Goal: Task Accomplishment & Management: Complete application form

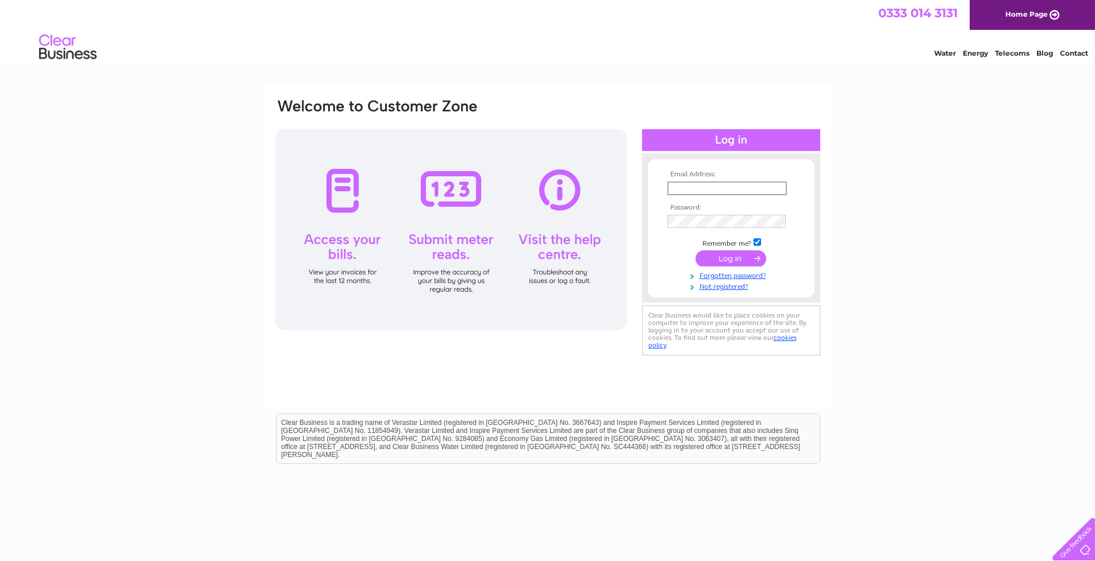
click at [711, 188] on input "text" at bounding box center [727, 189] width 120 height 14
click at [781, 190] on input "text" at bounding box center [727, 189] width 120 height 14
click at [699, 184] on input "text" at bounding box center [727, 189] width 120 height 14
click at [691, 188] on input "text" at bounding box center [727, 189] width 120 height 14
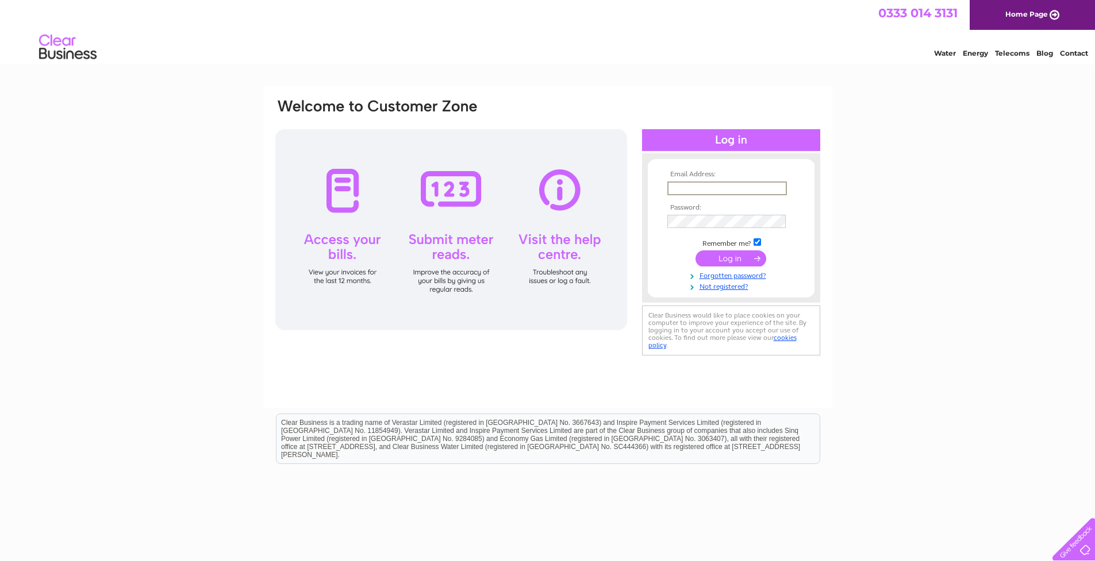
click at [686, 183] on input "text" at bounding box center [727, 189] width 120 height 14
click at [689, 179] on td at bounding box center [730, 188] width 133 height 18
click at [700, 186] on input "text" at bounding box center [726, 188] width 118 height 13
click at [700, 186] on input "text" at bounding box center [727, 189] width 120 height 14
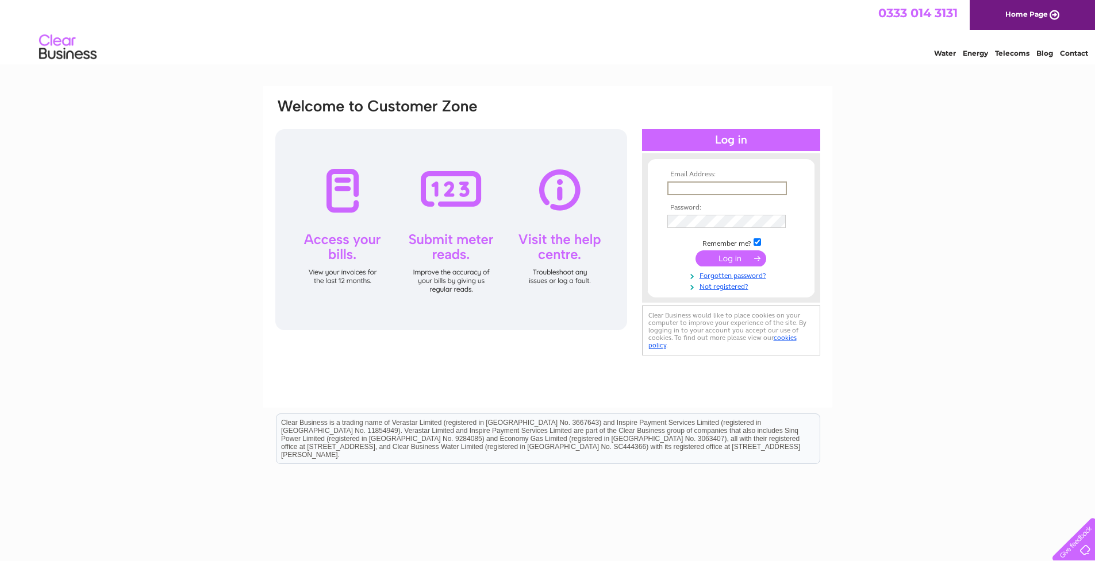
click at [700, 186] on input "text" at bounding box center [727, 189] width 120 height 14
click at [734, 188] on input "text" at bounding box center [727, 189] width 120 height 14
click at [735, 188] on input "text" at bounding box center [727, 189] width 120 height 14
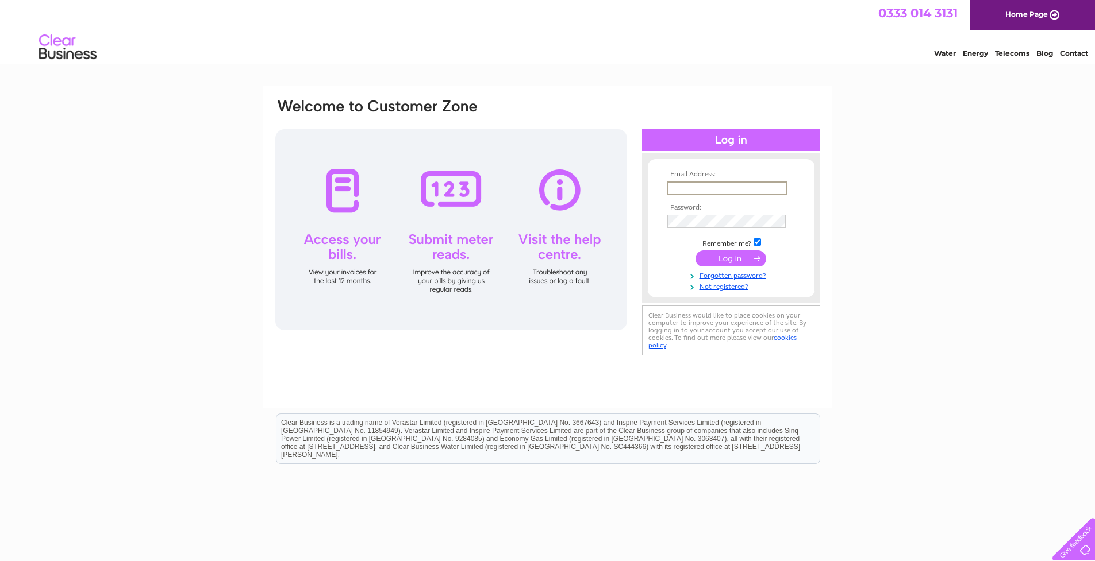
click at [718, 184] on input "text" at bounding box center [727, 189] width 120 height 14
